Goal: Check status: Check status

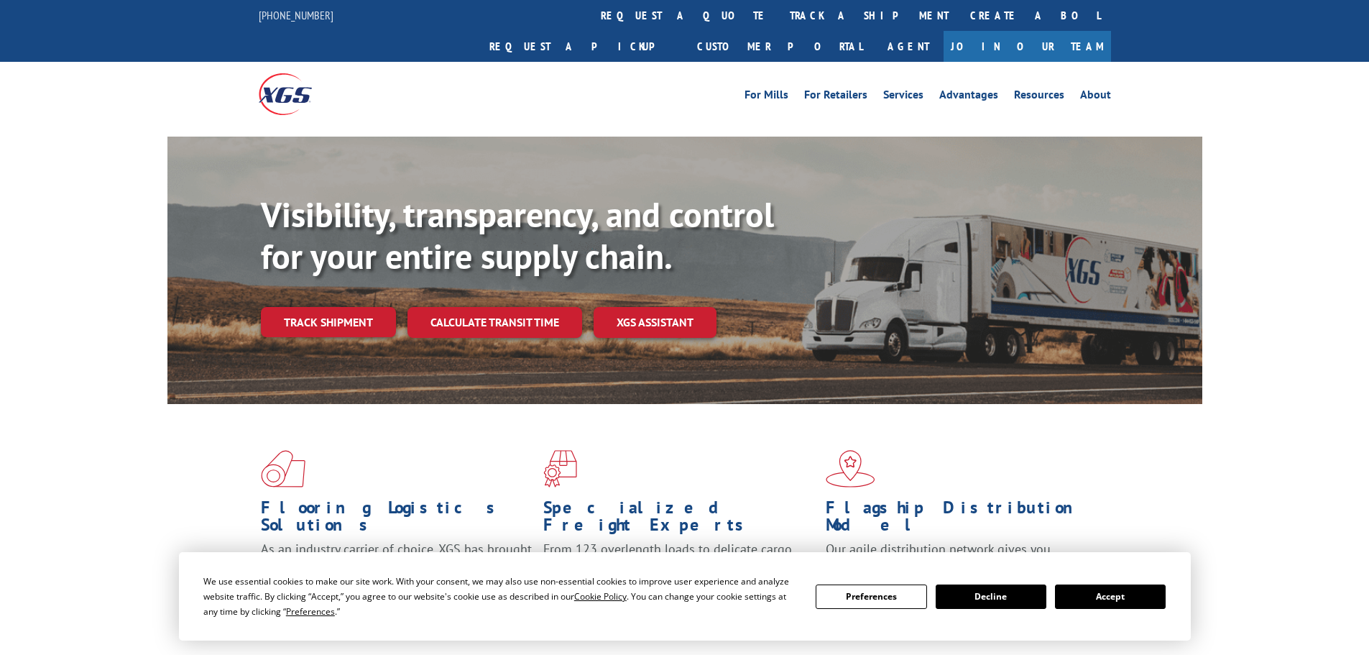
click at [1088, 596] on button "Accept" at bounding box center [1110, 596] width 111 height 24
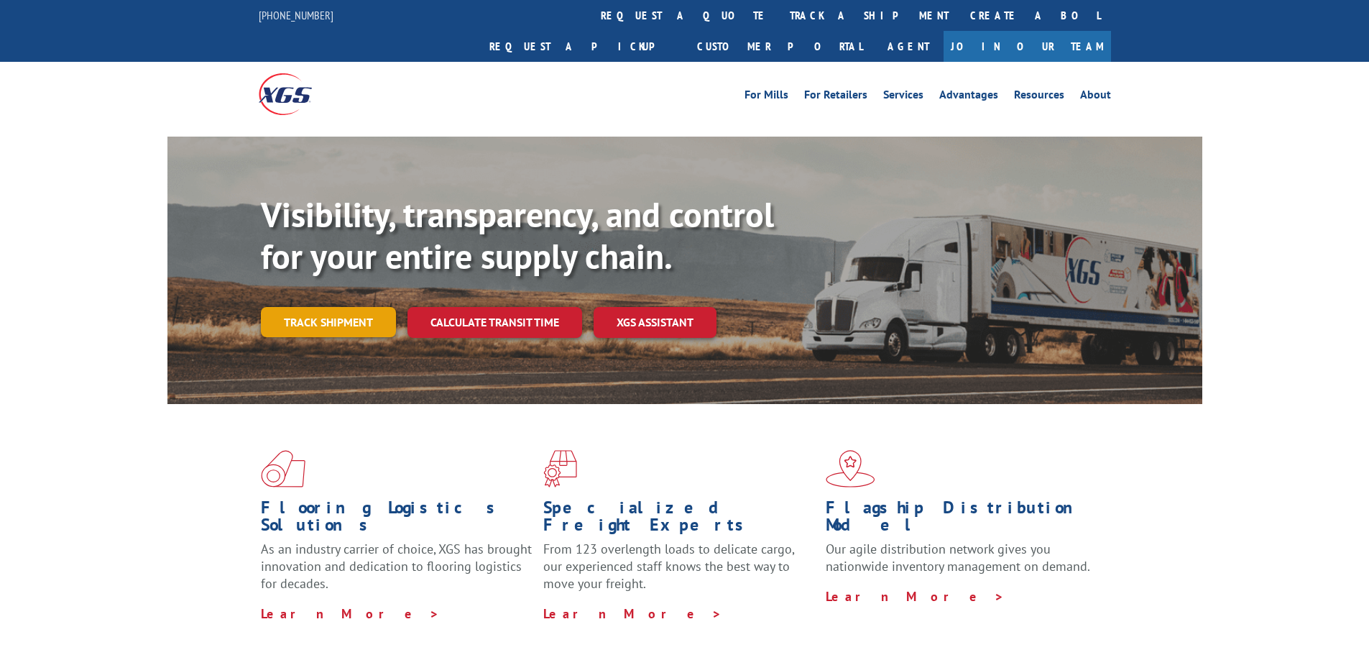
click at [322, 307] on link "Track shipment" at bounding box center [328, 322] width 135 height 30
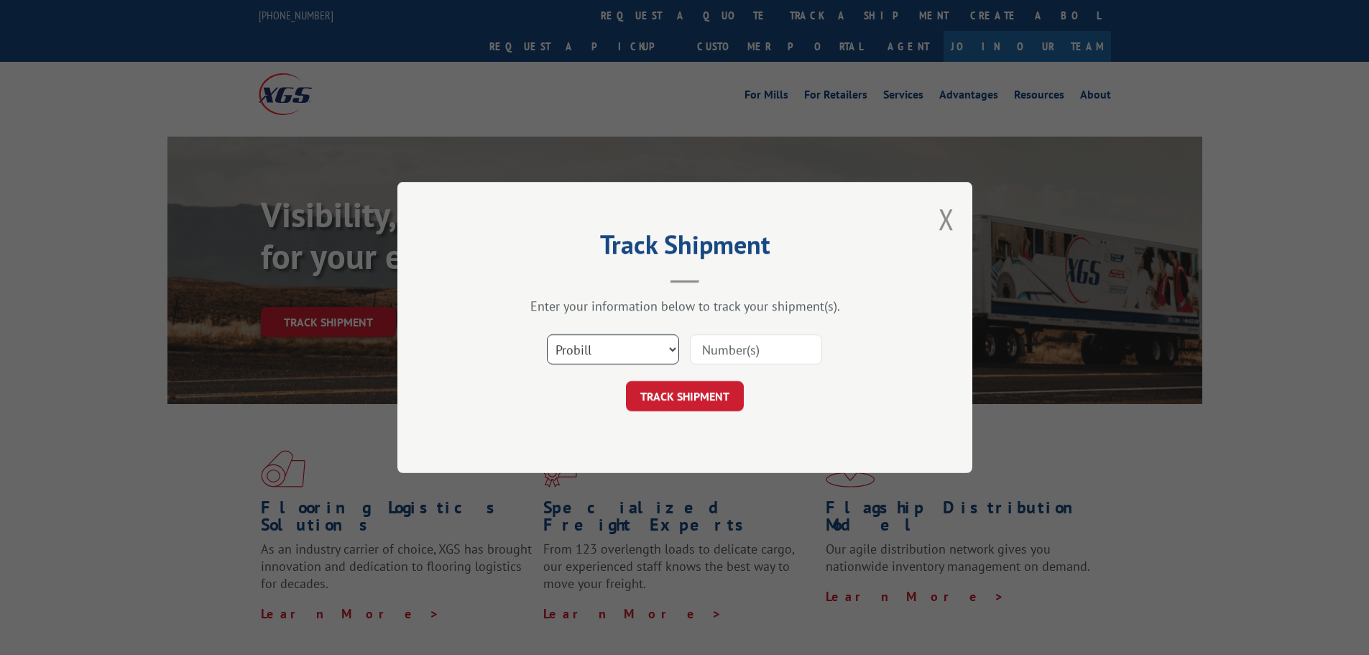
click at [560, 352] on select "Select category... Probill BOL PO" at bounding box center [613, 349] width 132 height 30
select select "bol"
click at [547, 334] on select "Select category... Probill BOL PO" at bounding box center [613, 349] width 132 height 30
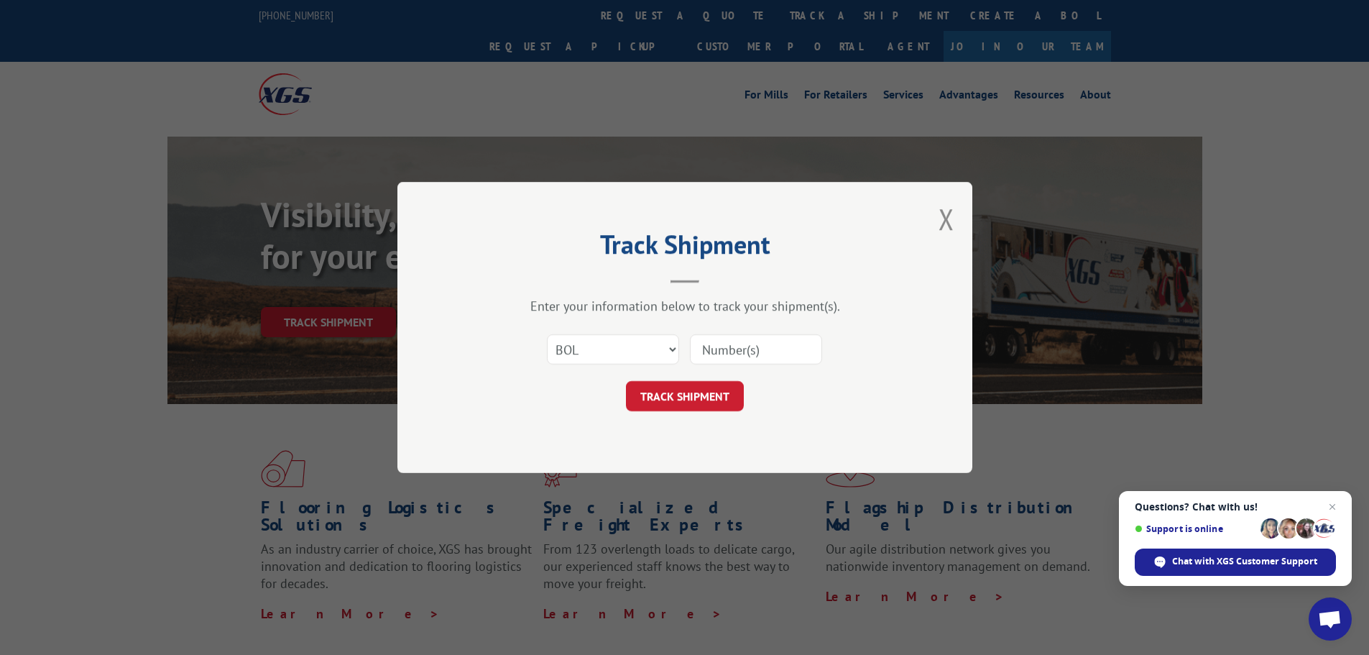
paste input "18071971"
type input "18071971"
click at [666, 397] on button "TRACK SHIPMENT" at bounding box center [685, 396] width 118 height 30
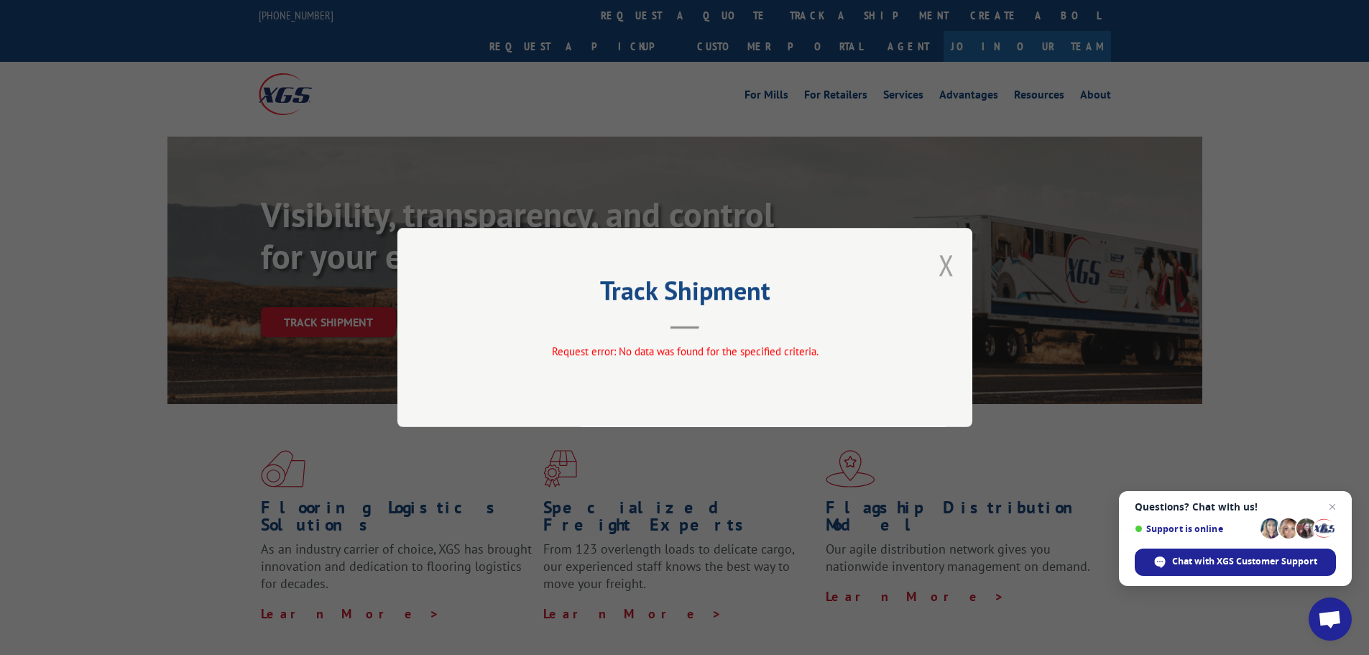
click at [939, 278] on button "Close modal" at bounding box center [947, 265] width 16 height 38
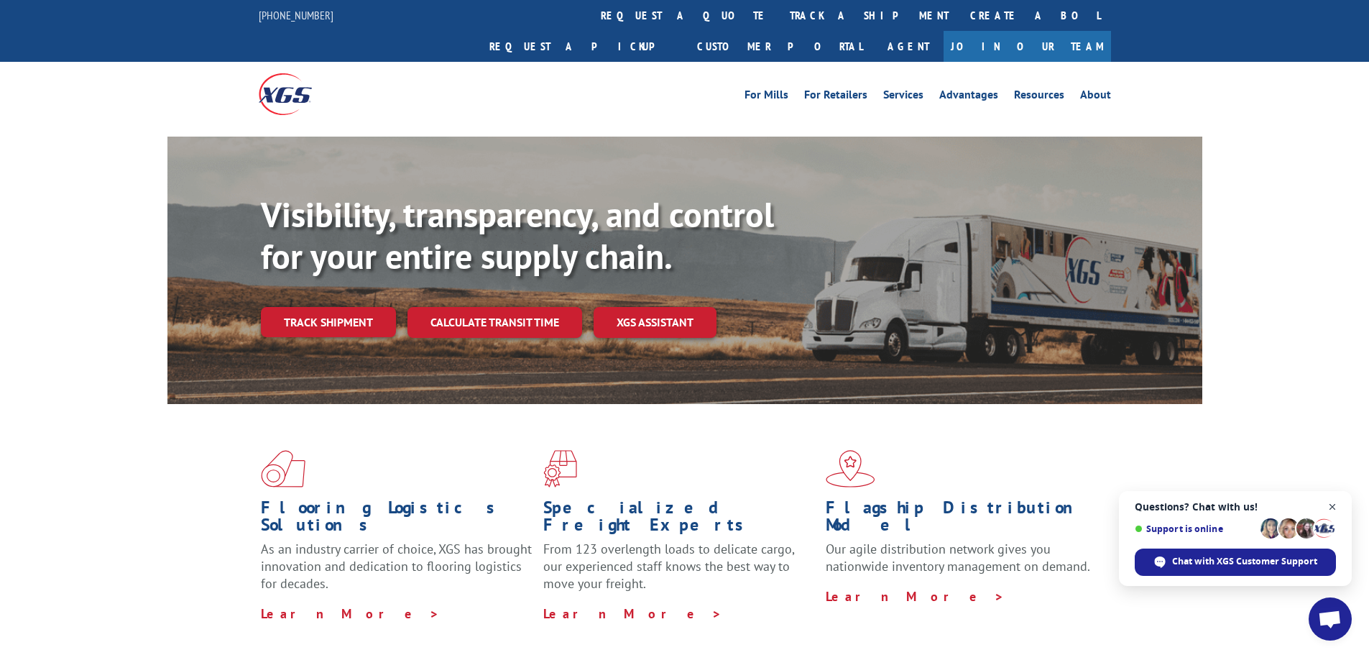
click at [1330, 507] on span "Close chat" at bounding box center [1333, 507] width 18 height 18
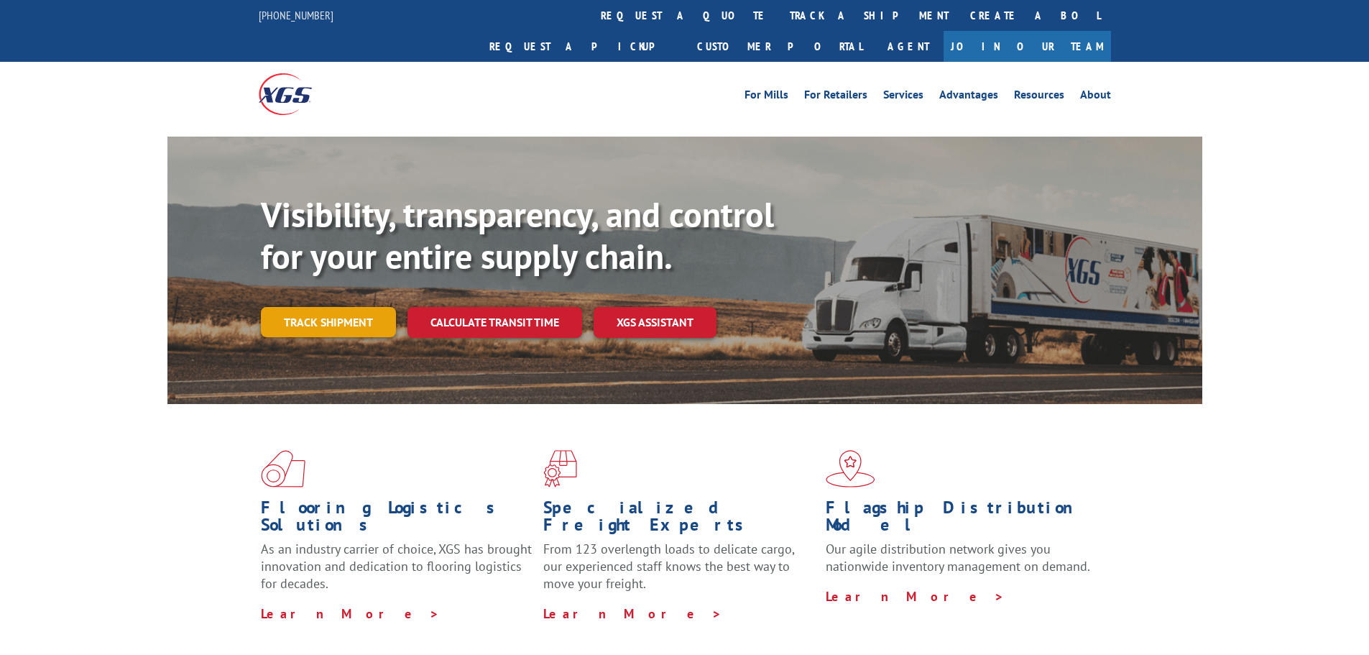
click at [362, 307] on link "Track shipment" at bounding box center [328, 322] width 135 height 30
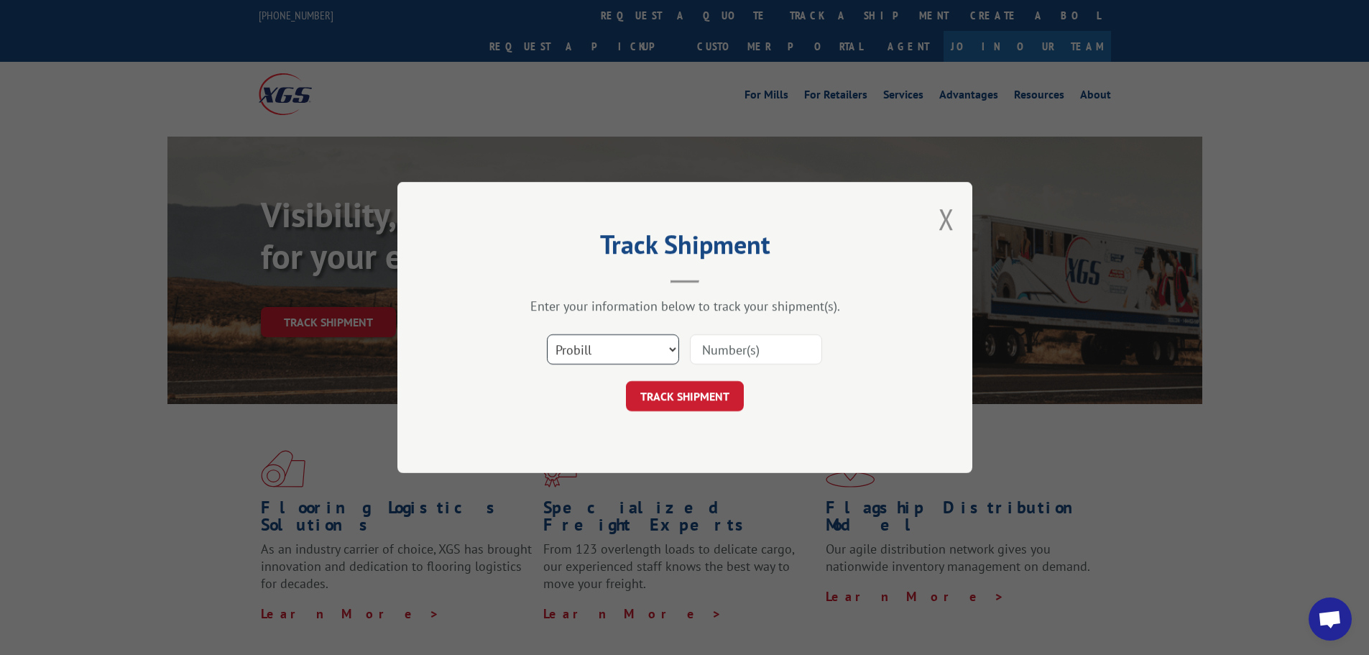
click at [562, 342] on select "Select category... Probill BOL PO" at bounding box center [613, 349] width 132 height 30
select select "po"
click at [547, 334] on select "Select category... Probill BOL PO" at bounding box center [613, 349] width 132 height 30
click at [730, 342] on input at bounding box center [756, 349] width 132 height 30
paste input "04522399"
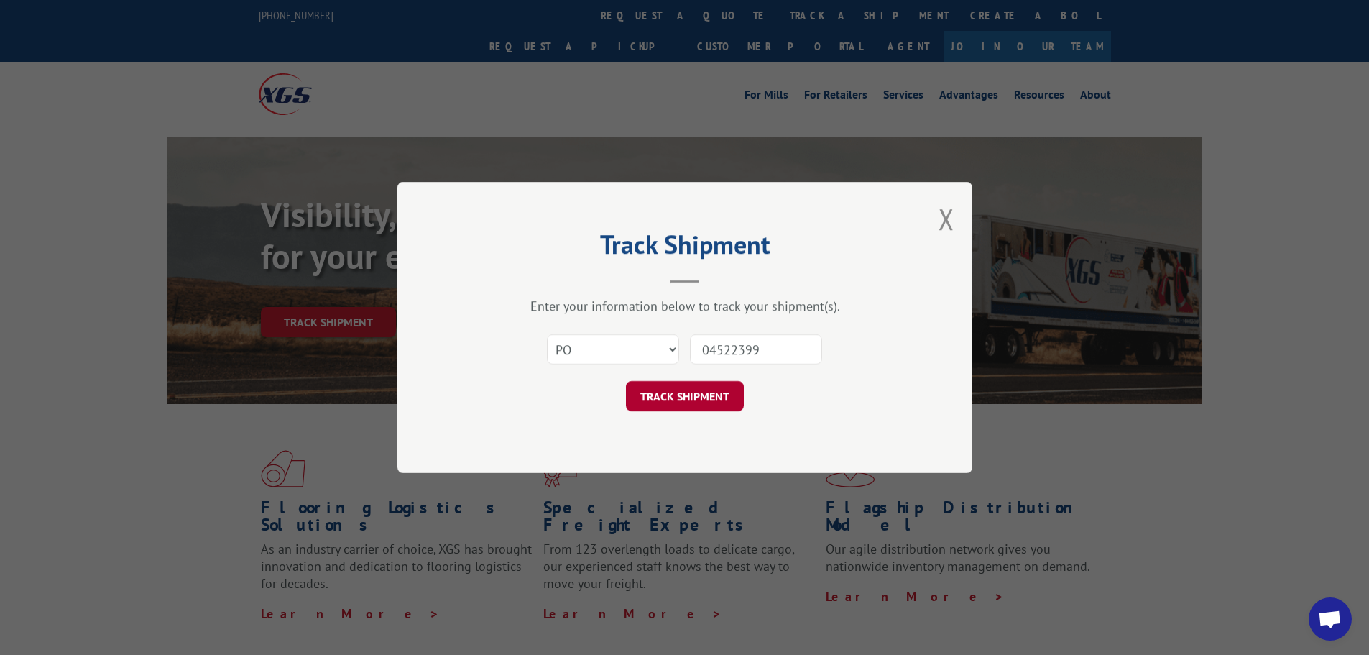
type input "04522399"
click at [698, 400] on button "TRACK SHIPMENT" at bounding box center [685, 396] width 118 height 30
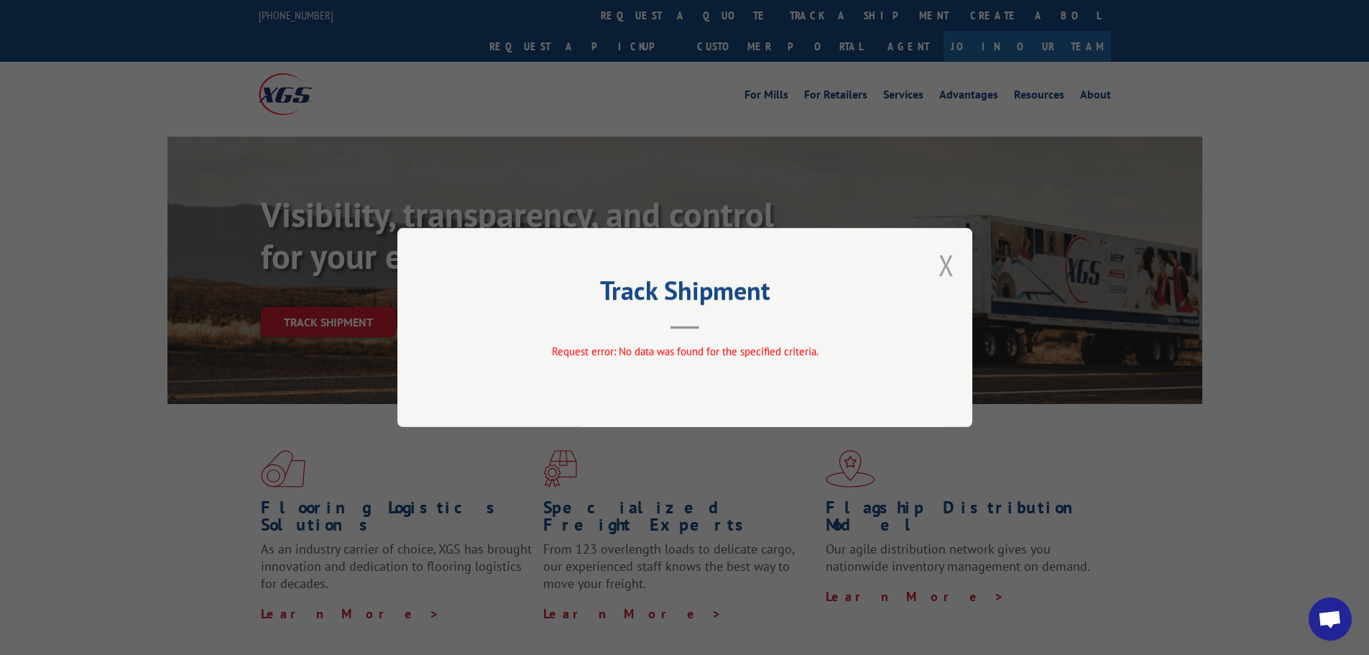
click at [940, 278] on button "Close modal" at bounding box center [947, 265] width 16 height 38
